Goal: Consume media (video, audio)

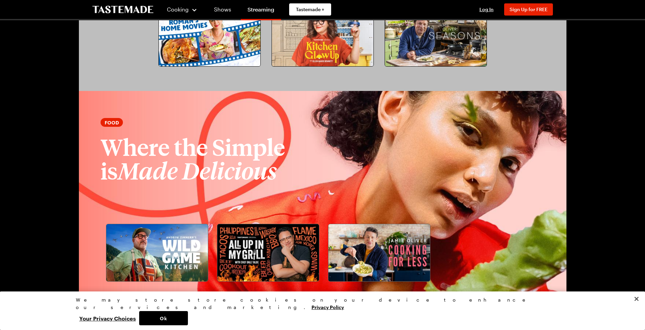
scroll to position [722, 0]
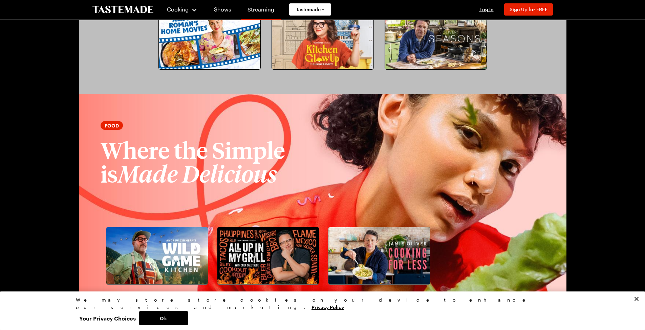
click at [281, 12] on link "Streaming" at bounding box center [261, 10] width 40 height 19
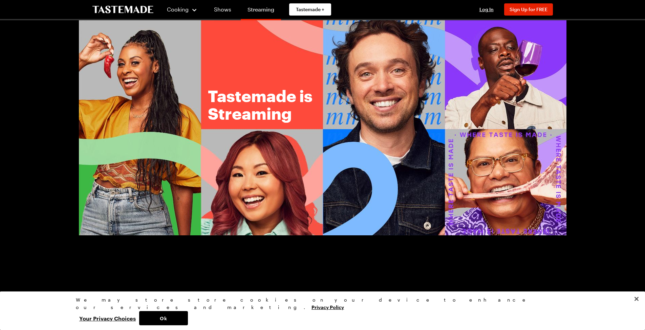
click at [281, 10] on link "Streaming" at bounding box center [261, 10] width 40 height 19
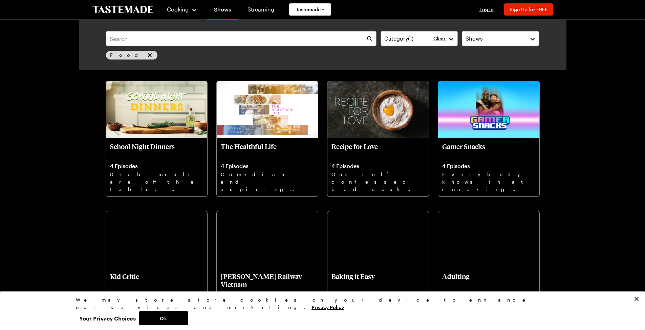
scroll to position [1737, 0]
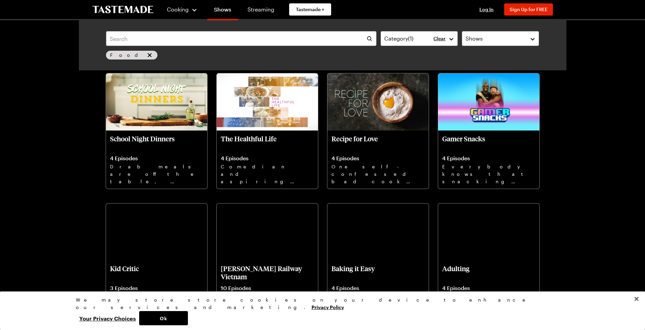
click at [161, 59] on div "Pati's Mexican Table 26 Episodes Bringing authentic Mexican flavors, colors, te…" at bounding box center [156, 29] width 101 height 58
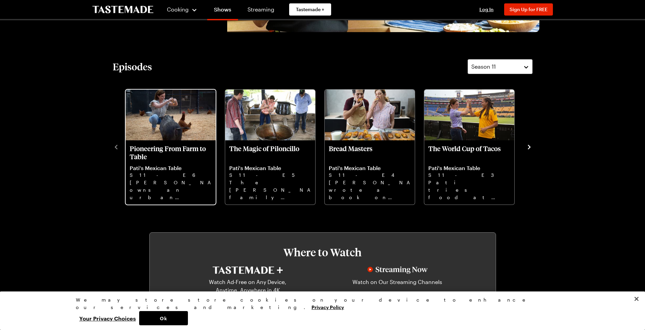
scroll to position [158, 0]
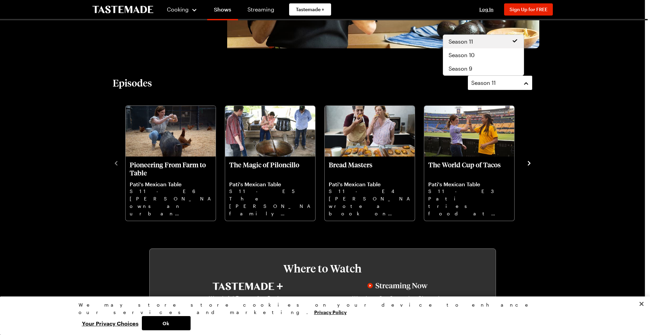
click at [515, 90] on button "Season 11" at bounding box center [499, 82] width 65 height 15
click at [474, 59] on span "Season 10" at bounding box center [461, 55] width 26 height 8
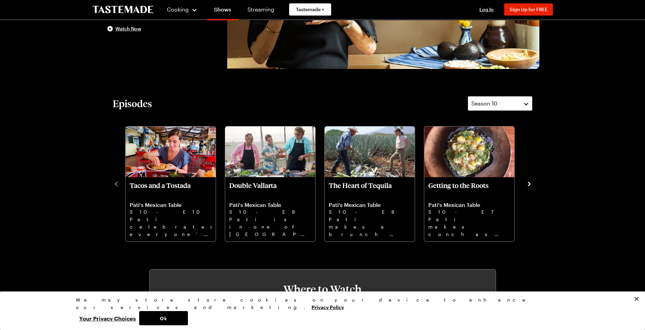
scroll to position [135, 0]
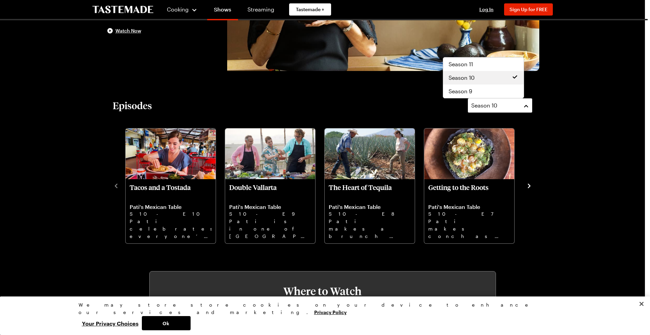
click at [515, 113] on button "Season 10" at bounding box center [499, 105] width 65 height 15
click at [472, 95] on span "Season 9" at bounding box center [460, 91] width 24 height 8
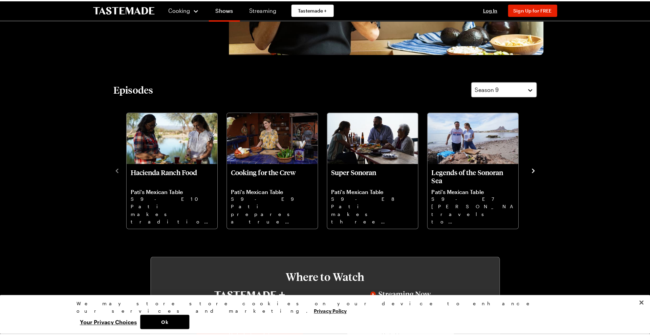
scroll to position [158, 0]
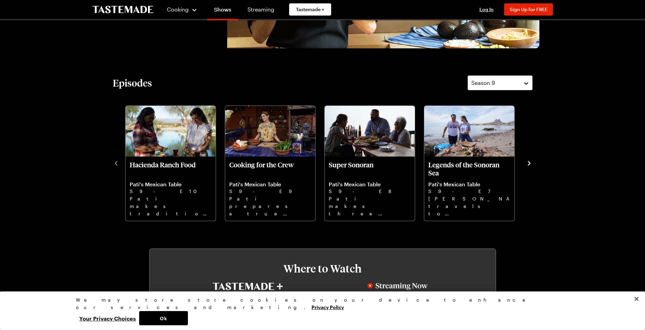
click at [525, 167] on icon "navigate to next item" at bounding box center [528, 163] width 7 height 7
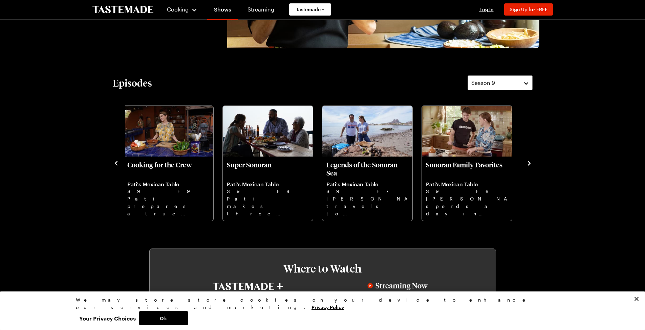
click at [527, 165] on icon "navigate to next item" at bounding box center [528, 163] width 3 height 4
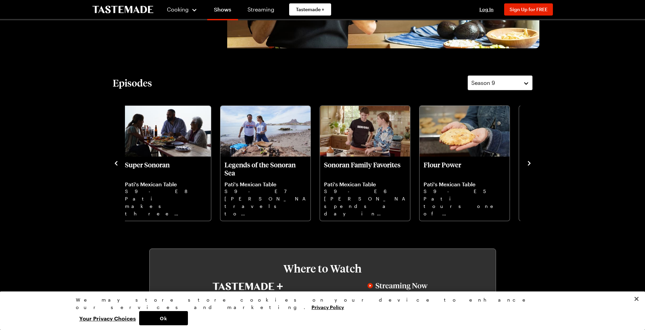
click at [527, 165] on icon "navigate to next item" at bounding box center [528, 163] width 3 height 4
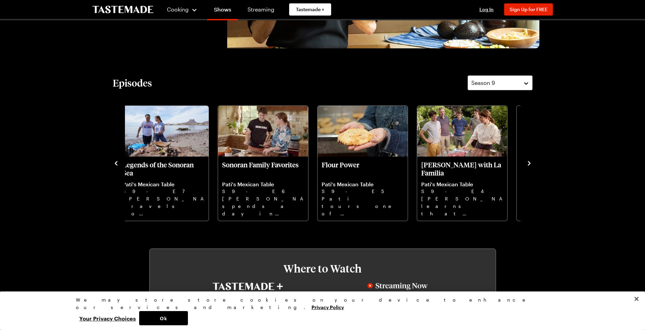
click at [527, 165] on icon "navigate to next item" at bounding box center [528, 163] width 3 height 4
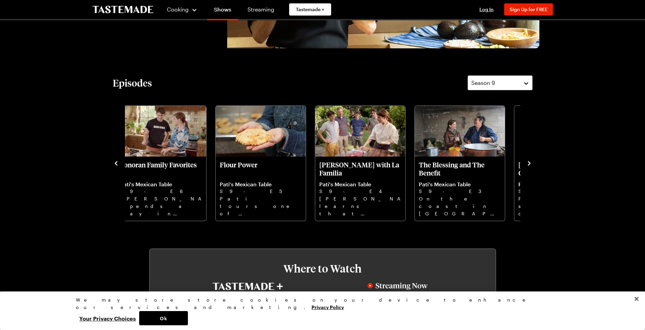
click at [527, 165] on icon "navigate to next item" at bounding box center [528, 163] width 3 height 4
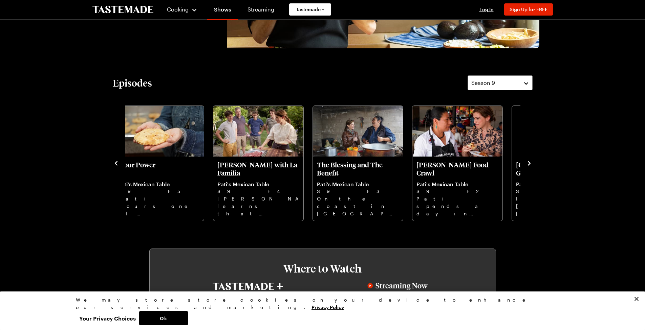
click at [527, 165] on icon "navigate to next item" at bounding box center [528, 163] width 3 height 4
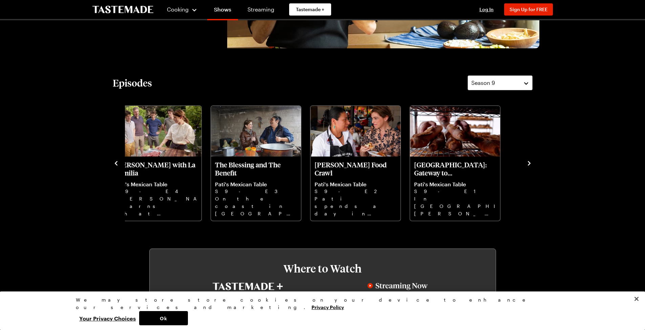
click at [527, 165] on icon "navigate to next item" at bounding box center [528, 163] width 3 height 4
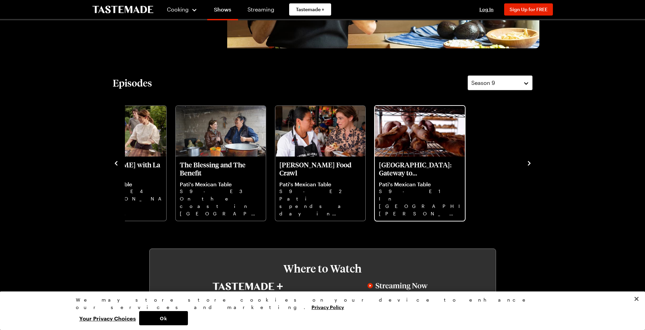
click at [447, 205] on link "Tucson: Gateway to Sonora Pati's Mexican Table S9 - E1 In Tucson, Pati learns t…" at bounding box center [420, 189] width 82 height 56
